Goal: Check status

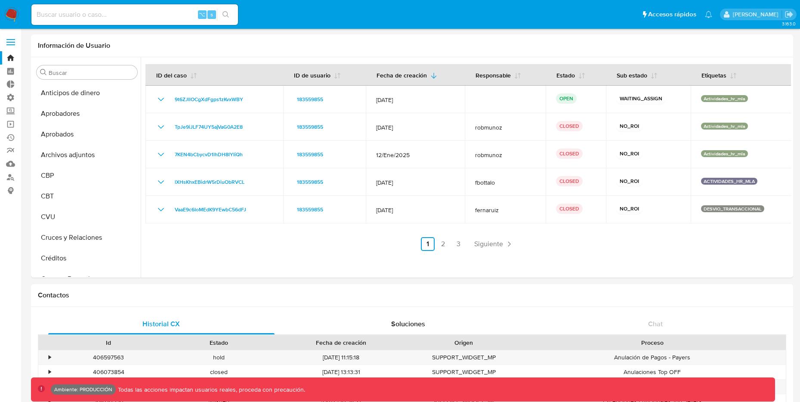
select select "10"
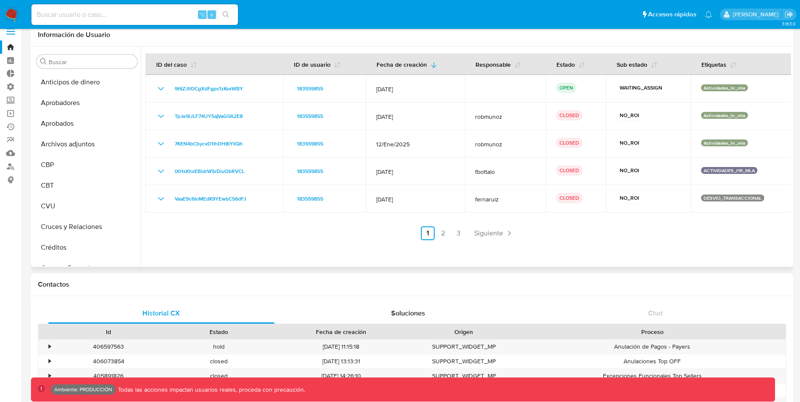
scroll to position [316, 0]
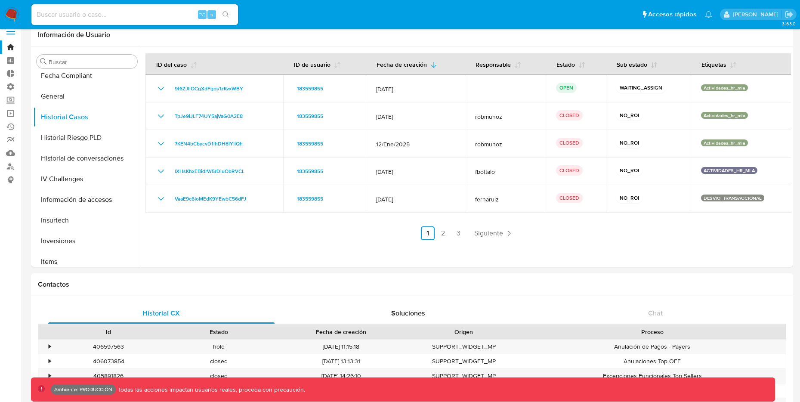
click at [136, 15] on input at bounding box center [134, 14] width 207 height 11
paste input "vSolRFsEhwpWtdqciRflTce9"
type input "vSolRFsEhwpWtdqciRflTce9"
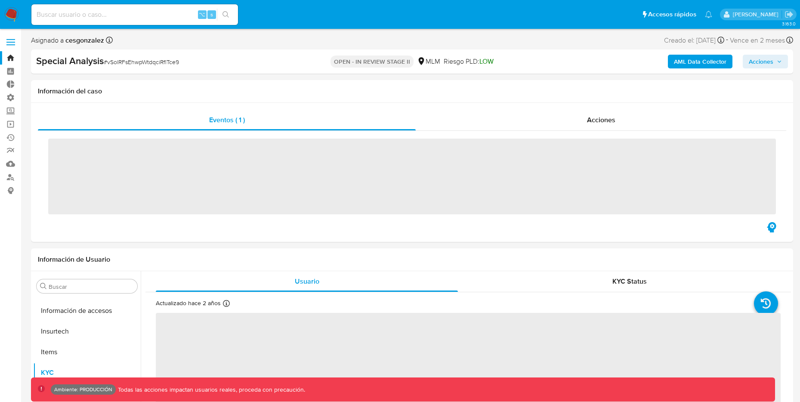
scroll to position [426, 0]
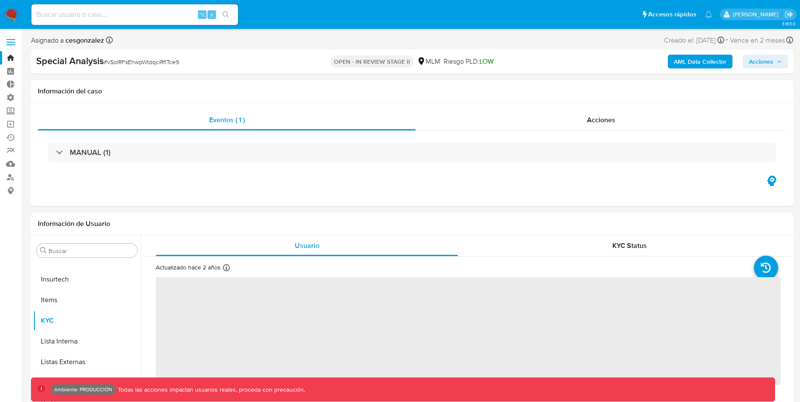
select select "10"
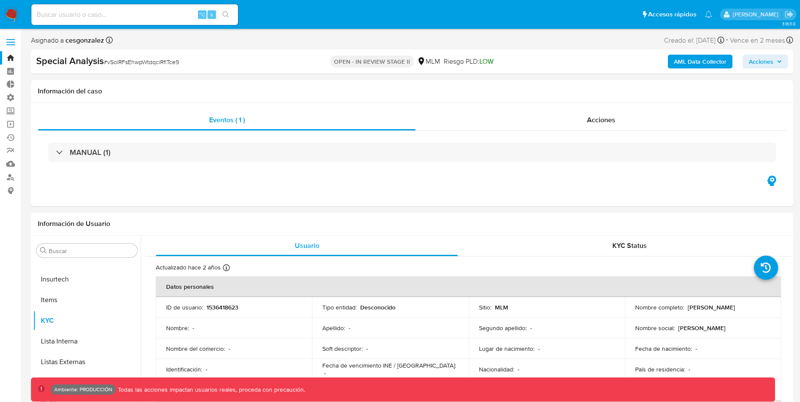
click at [686, 63] on b "AML Data Collector" at bounding box center [700, 62] width 52 height 14
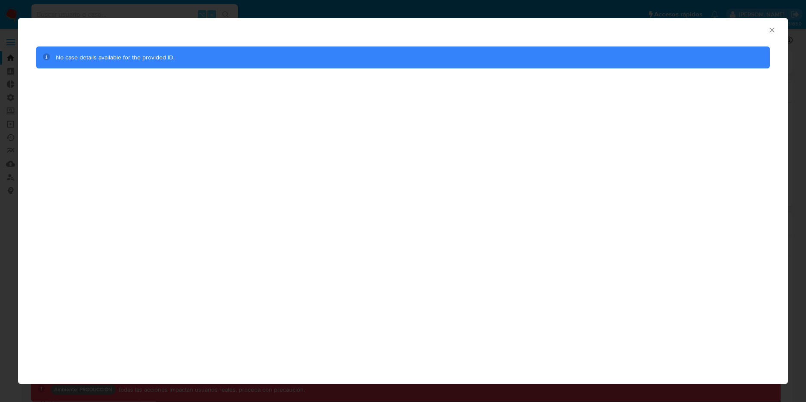
click at [773, 31] on icon "Cerrar ventana" at bounding box center [772, 30] width 9 height 9
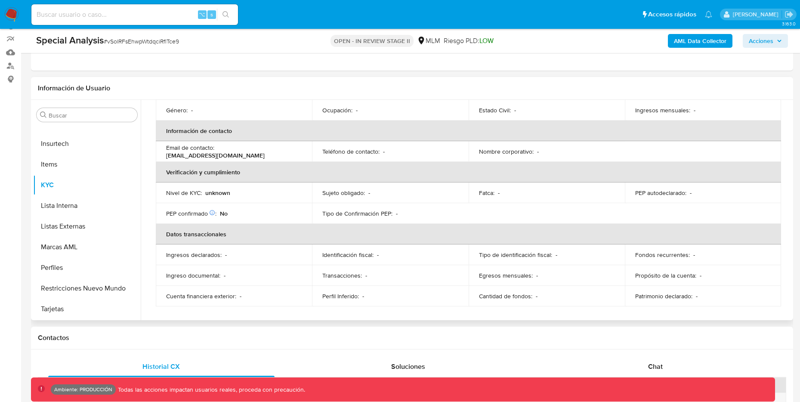
scroll to position [0, 0]
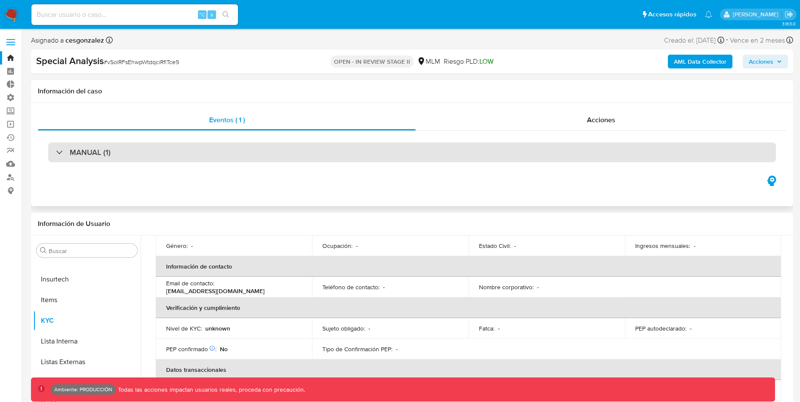
click at [214, 151] on div "MANUAL (1)" at bounding box center [412, 152] width 728 height 20
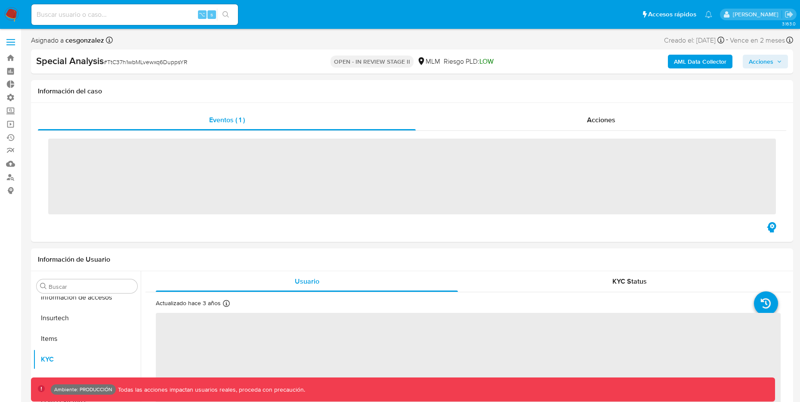
scroll to position [426, 0]
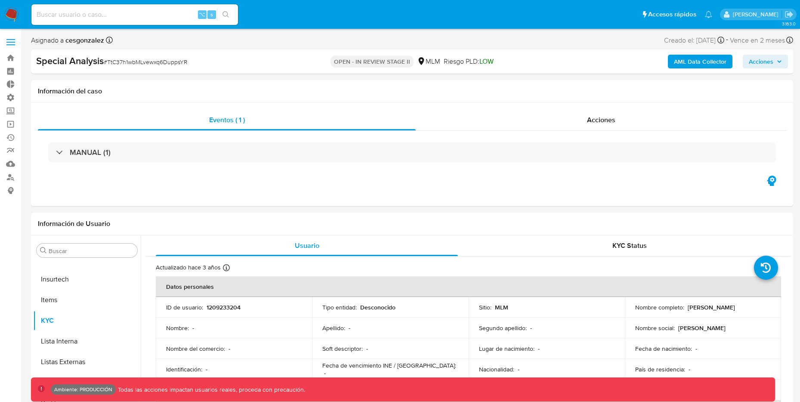
select select "10"
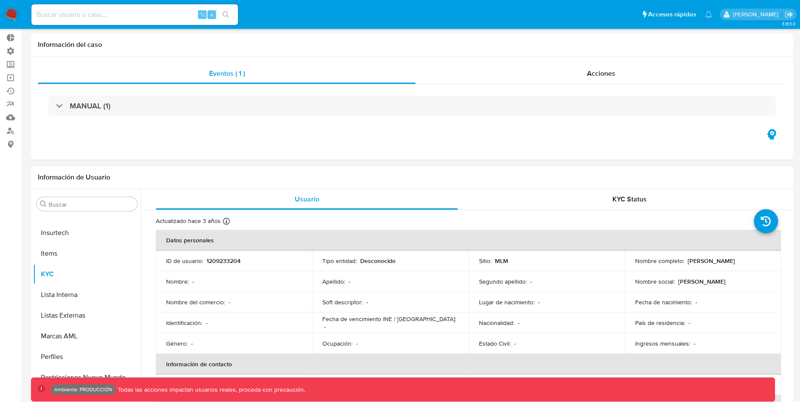
scroll to position [0, 0]
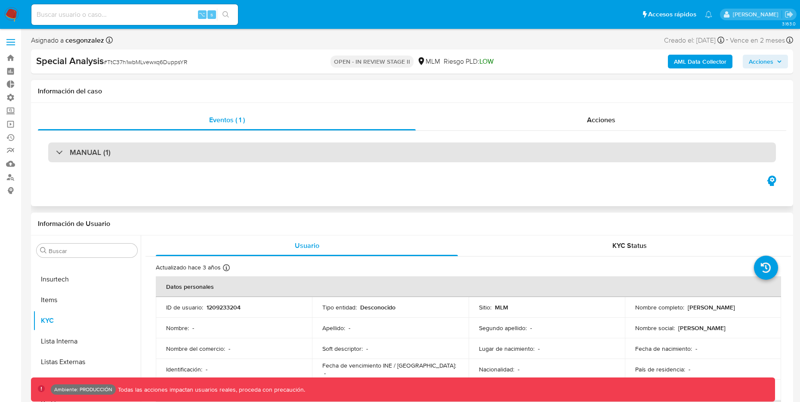
click at [68, 154] on div "MANUAL (1)" at bounding box center [83, 152] width 55 height 9
